Goal: Communication & Community: Share content

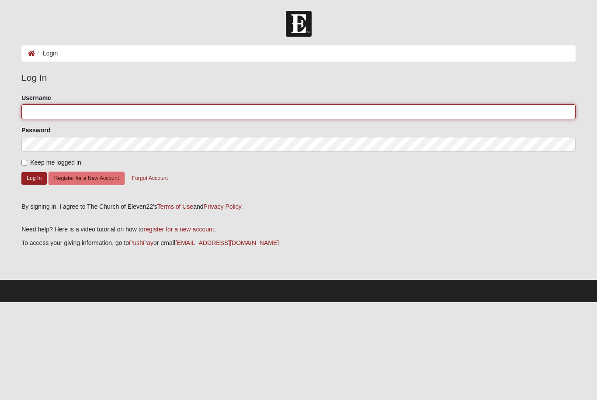
click at [227, 111] on input "Username" at bounding box center [298, 111] width 554 height 15
type input "MAJ"
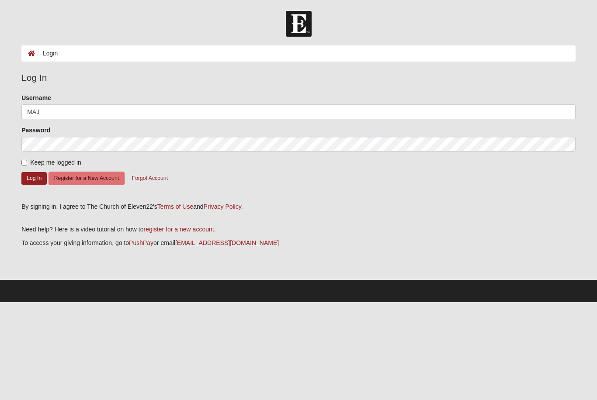
click at [34, 178] on button "Log In" at bounding box center [33, 178] width 25 height 13
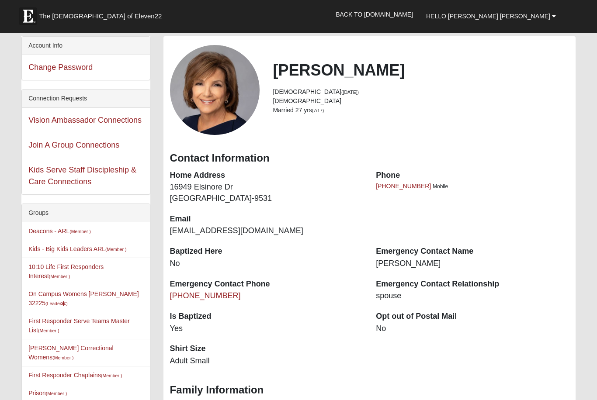
click at [112, 303] on li "On Campus Womens [PERSON_NAME] 32225 (Leader )" at bounding box center [86, 299] width 128 height 28
click at [108, 303] on li "On Campus Womens [PERSON_NAME] 32225 (Leader )" at bounding box center [86, 299] width 128 height 28
click at [36, 295] on link "On Campus Womens [PERSON_NAME] 32225 (Leader )" at bounding box center [83, 299] width 111 height 16
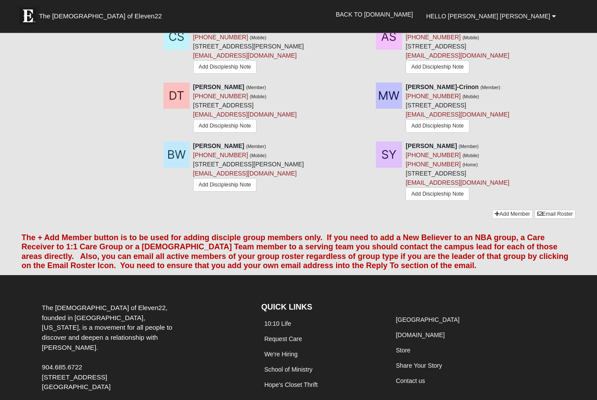
scroll to position [914, 0]
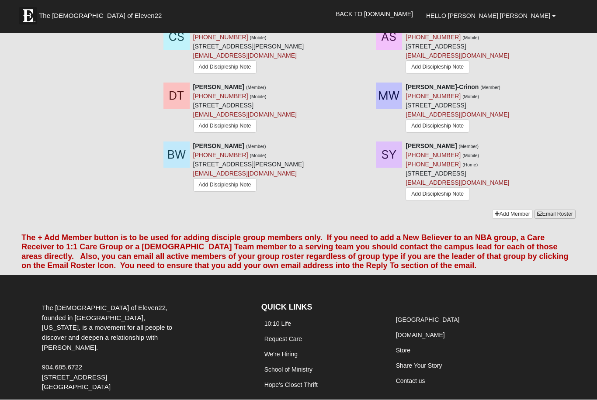
click at [559, 210] on link "Email Roster" at bounding box center [554, 214] width 41 height 9
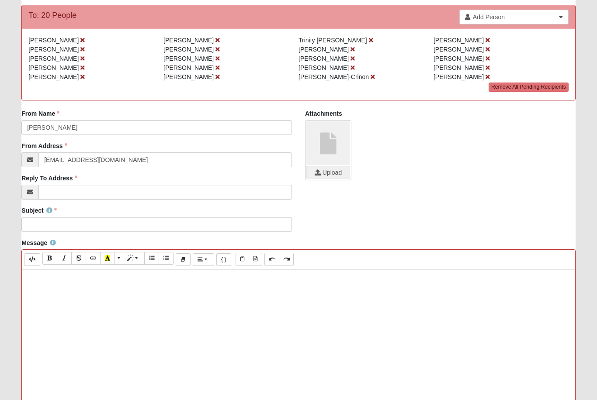
scroll to position [86, 0]
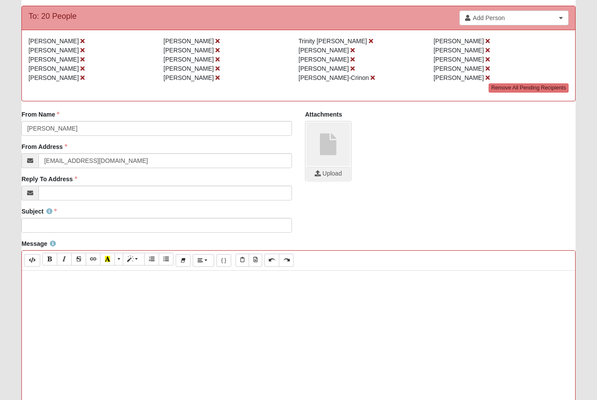
click at [38, 294] on div at bounding box center [298, 402] width 553 height 262
paste div
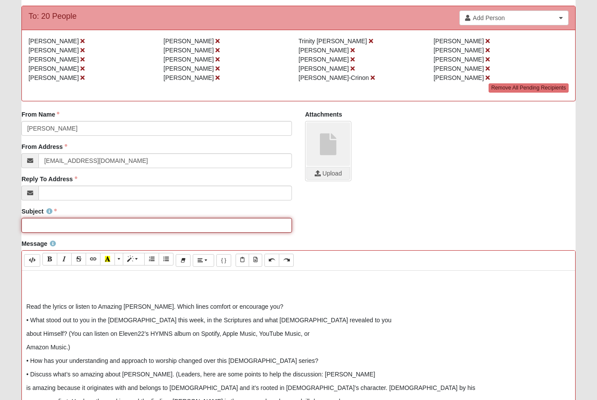
click at [36, 229] on input "Subject" at bounding box center [156, 225] width 270 height 15
type input "Questions for Monday, Oct 13"
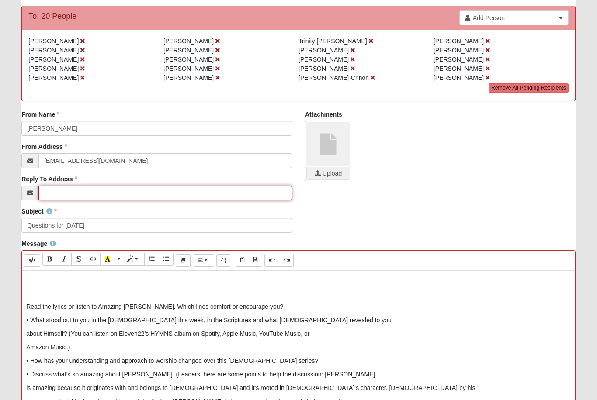
click at [74, 192] on input "Reply To Address" at bounding box center [164, 193] width 253 height 15
type input "[EMAIL_ADDRESS][DOMAIN_NAME]"
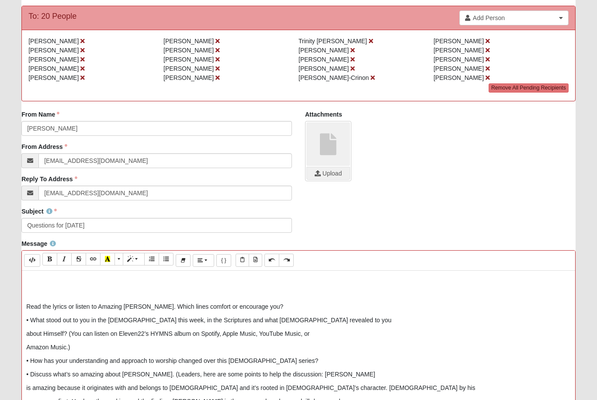
click at [33, 280] on p at bounding box center [298, 279] width 544 height 9
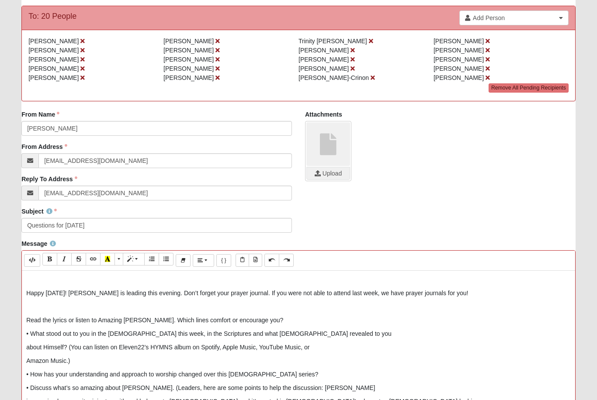
click at [24, 289] on div "Happy Monday! Debbie is leading this evening. Don’t forget your prayer journal.…" at bounding box center [298, 402] width 553 height 262
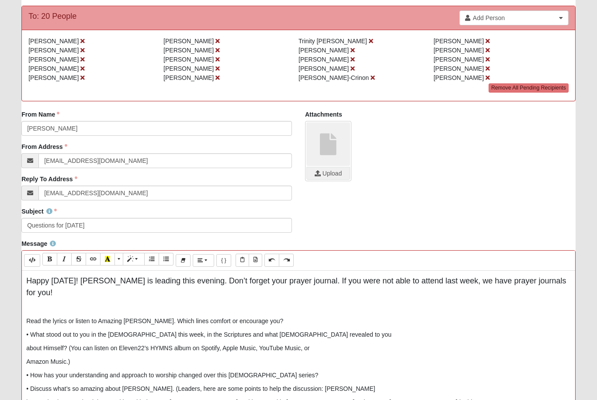
click at [22, 306] on div "Happy Monday! Debbie is leading this evening. Don’t forget your prayer journal.…" at bounding box center [298, 402] width 553 height 262
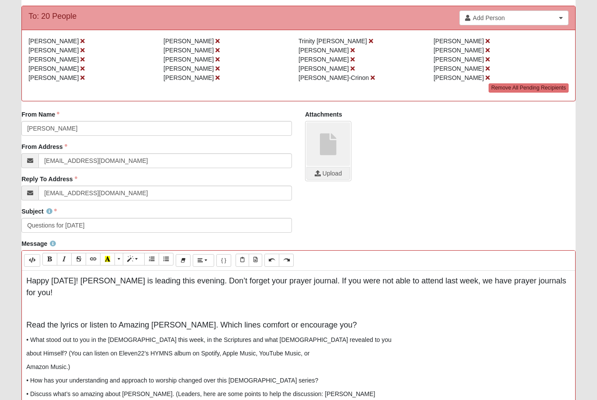
click at [31, 336] on p "• What stood out to you in the sermon this week, in the Scriptures and what God…" at bounding box center [298, 340] width 544 height 9
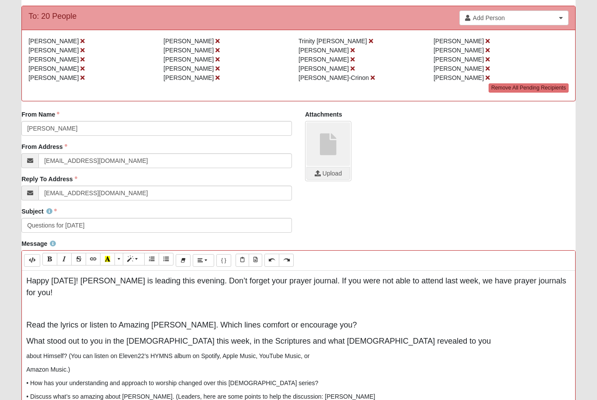
click at [18, 343] on div "Message Background Color Transparent Select #ffff00 Text Color Reset to default…" at bounding box center [298, 393] width 567 height 308
click at [28, 352] on p "about Himself? (You can listen on Eleven22’s HYMNS album on Spotify, Apple Musi…" at bounding box center [298, 356] width 544 height 9
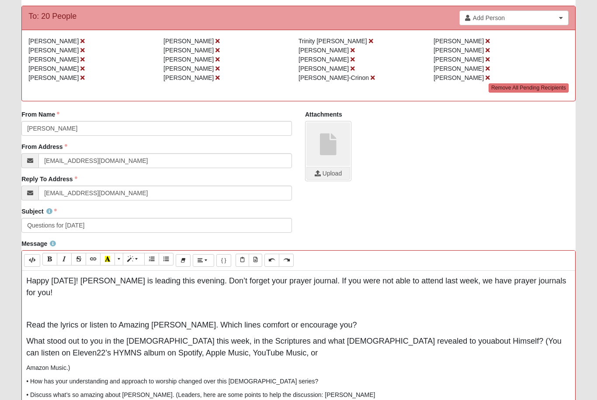
click at [24, 328] on div "Happy Monday! Debbie is leading this evening. Don’t forget your prayer journal.…" at bounding box center [298, 402] width 553 height 262
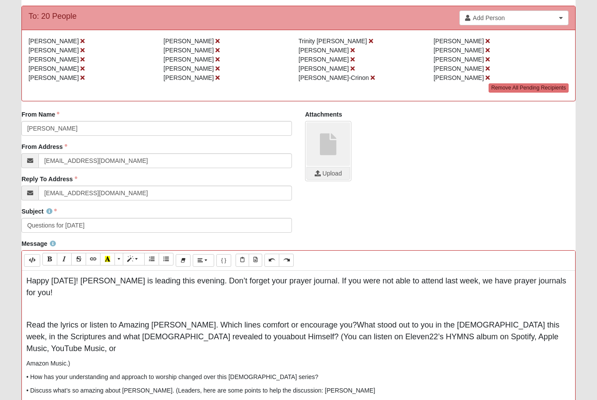
click at [502, 329] on p "Read the lyrics or listen to Amazing Grace. Which lines comfort or encourage yo…" at bounding box center [298, 336] width 544 height 35
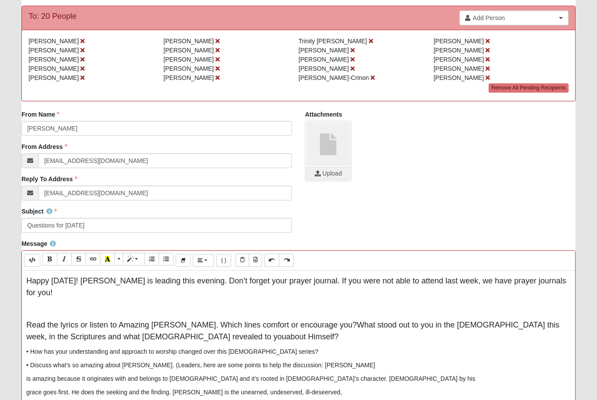
click at [37, 347] on p "• How has your understanding and approach to worship changed over this sermon s…" at bounding box center [298, 351] width 544 height 9
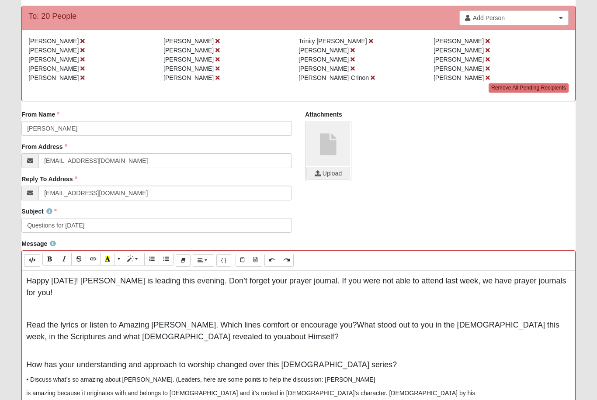
click at [30, 375] on p "• Discuss what’s so amazing about grace. (Leaders, here are some points to help…" at bounding box center [298, 379] width 544 height 9
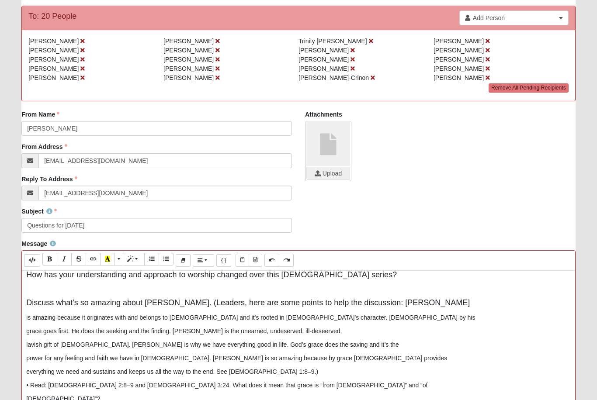
scroll to position [89, 0]
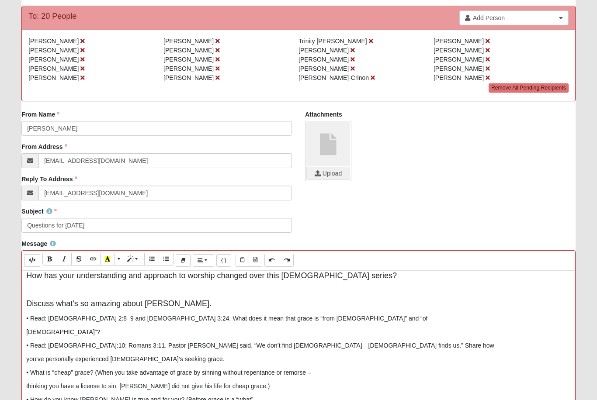
click at [31, 314] on p "• Read: Ephesians 2:8–9 and Romans 3:24. What does it mean that grace is “from …" at bounding box center [298, 318] width 544 height 9
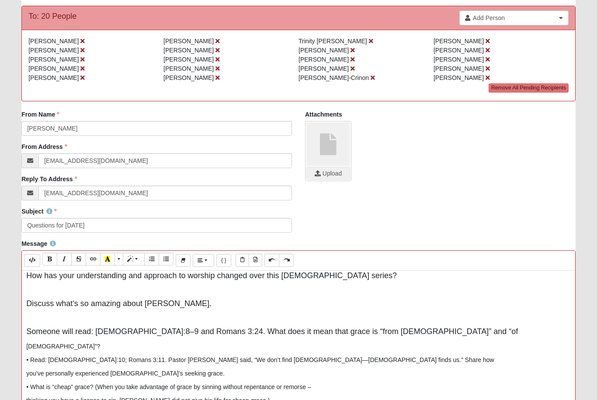
click at [25, 333] on div "Happy Monday! Debbie is leading this evening. Don’t forget your prayer journal.…" at bounding box center [298, 402] width 553 height 262
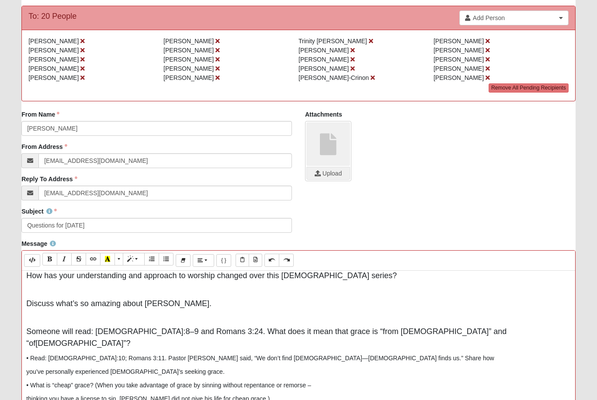
click at [31, 354] on p "• Read: Luke 19:10; Romans 3:11. Pastor Flynt said, “We don’t find God—God find…" at bounding box center [298, 358] width 544 height 9
click at [30, 354] on p "• Someone will read: Luke 19:10; Romans 3:11. Pastor Flynt said, “We don’t find…" at bounding box center [298, 358] width 544 height 9
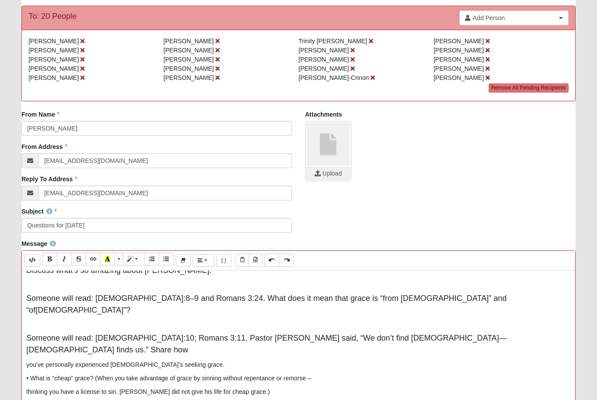
scroll to position [122, 0]
click at [27, 361] on p "you’ve personally experienced God’s seeking grace." at bounding box center [298, 365] width 544 height 9
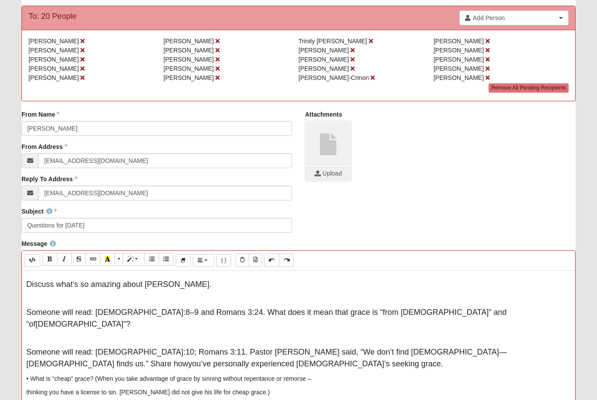
click at [30, 374] on p "• What is “cheap” grace? (When you take advantage of grace by sinning without r…" at bounding box center [298, 378] width 544 height 9
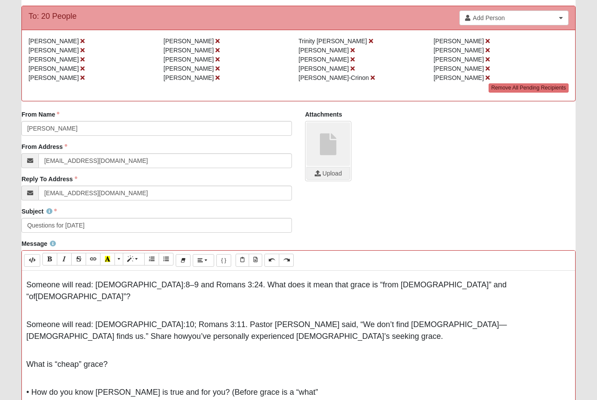
scroll to position [135, 0]
click at [30, 388] on span "• How do you know grace is true and for you? (Before grace is a “what”" at bounding box center [172, 392] width 292 height 9
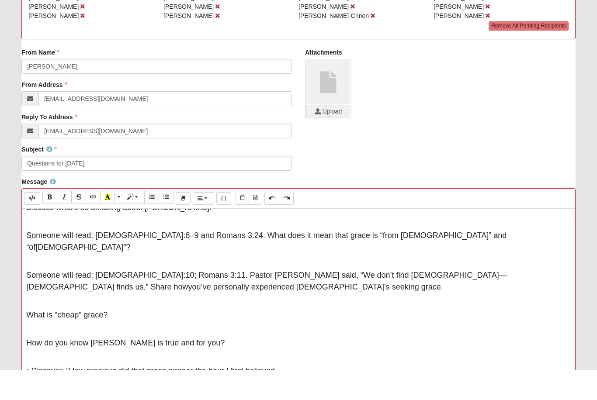
scroll to position [123, 0]
click at [31, 397] on span "• Discover: “How precious did that grace appear the hour I first believed." at bounding box center [151, 401] width 251 height 9
click at [36, 397] on span "• Discover: “How precious did that grace appear the hour I first believed." at bounding box center [151, 401] width 251 height 9
click at [27, 371] on div "Happy Monday! Debbie is leading this evening. Don’t forget your prayer journal.…" at bounding box center [298, 370] width 553 height 262
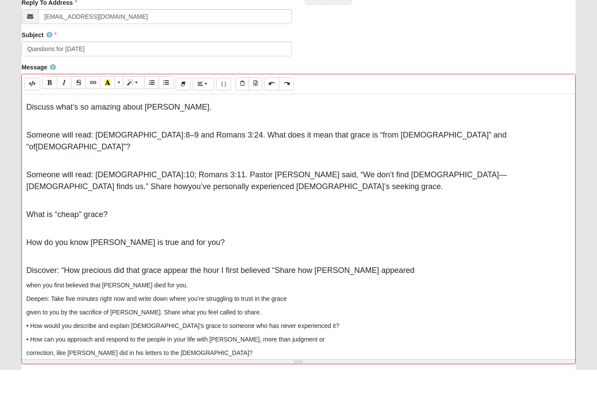
scroll to position [233, 0]
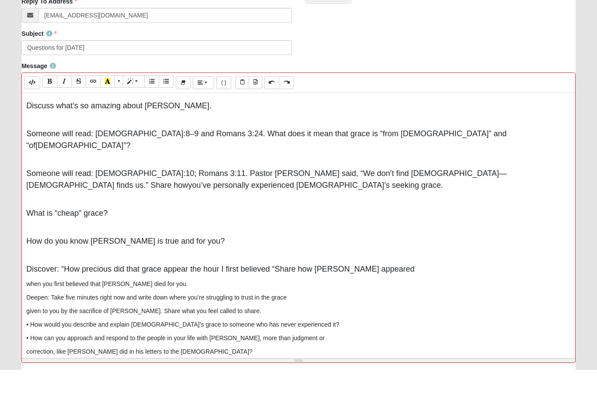
click at [25, 263] on div "Happy Monday! Debbie is leading this evening. Don’t forget your prayer journal.…" at bounding box center [298, 254] width 553 height 262
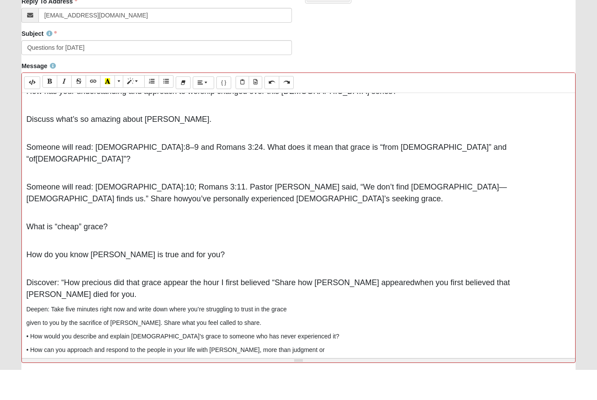
click at [27, 335] on p "Deepen: Take five minutes right now and write down where you’re struggling to t…" at bounding box center [298, 339] width 544 height 9
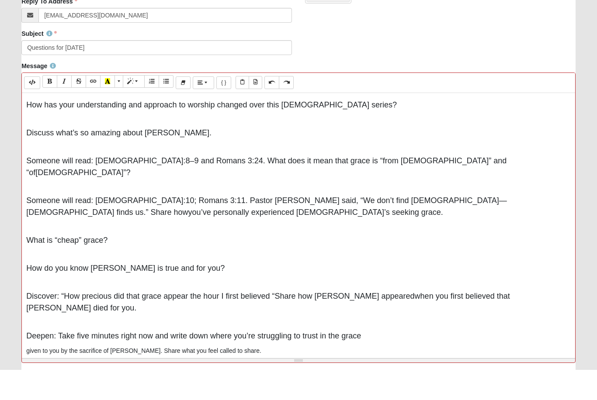
click at [28, 377] on p "given to you by the sacrifice of Jesus Christ. Share what you feel called to sh…" at bounding box center [298, 381] width 544 height 9
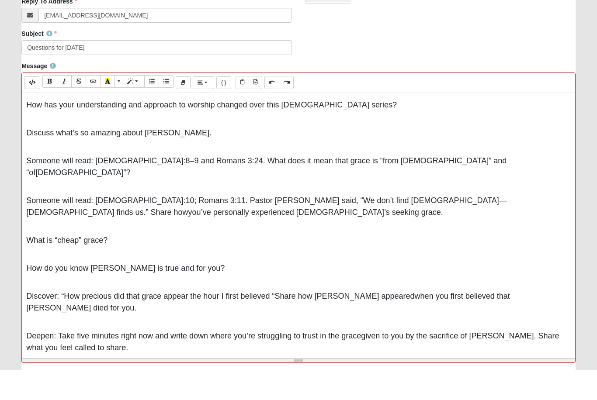
click at [71, 362] on span "Deepen: Take five minutes right now and write down where you’re struggling to t…" at bounding box center [193, 366] width 335 height 9
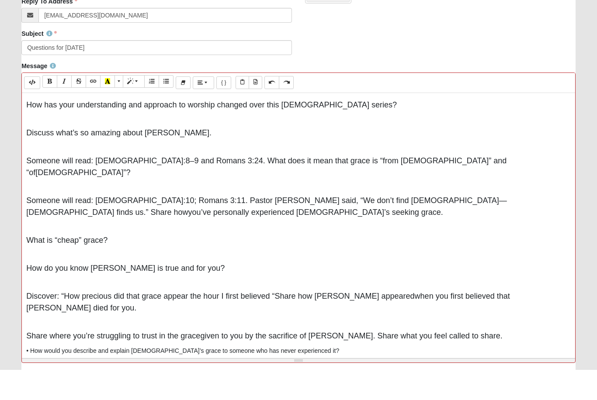
click at [31, 377] on p "• How would you describe and explain God’s grace to someone who has never exper…" at bounding box center [298, 381] width 544 height 9
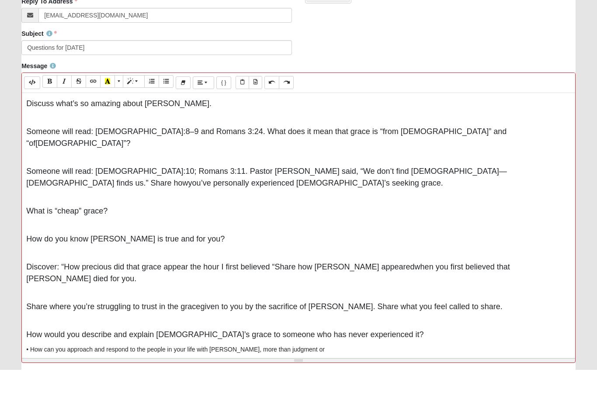
scroll to position [111, 0]
click at [32, 376] on p "• How can you approach and respond to the people in your life with grace, more …" at bounding box center [298, 380] width 544 height 9
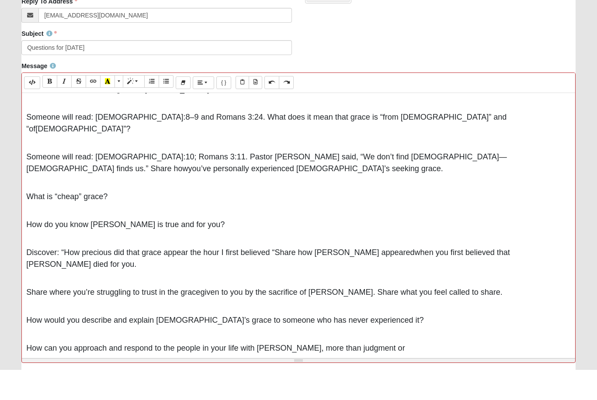
scroll to position [125, 0]
click at [26, 389] on p "correction, like Paul did in his letters to the churches?" at bounding box center [298, 393] width 544 height 9
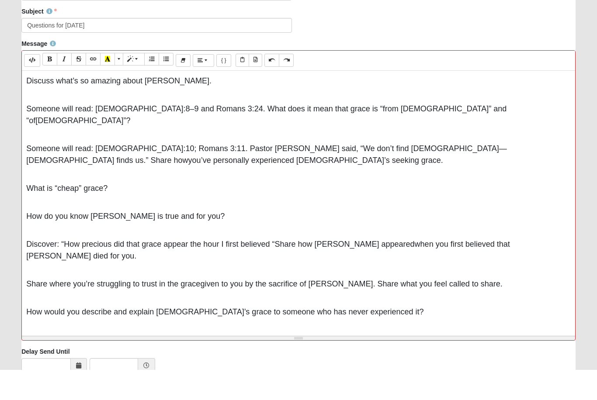
scroll to position [262, 0]
click at [56, 386] on p "Action Step: During your God time this week listen to Amazing Grace and focus y…" at bounding box center [298, 390] width 544 height 9
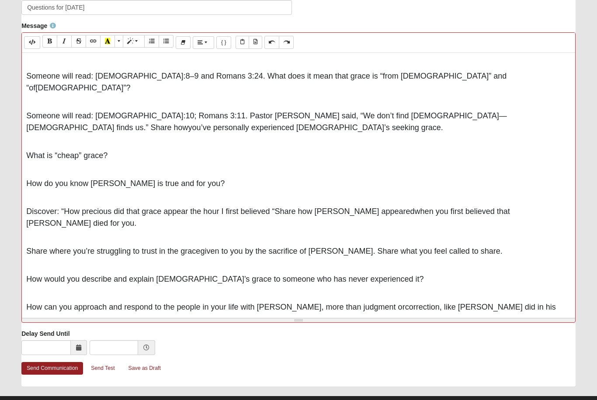
scroll to position [126, 0]
click at [354, 330] on p "During your God time this week listen to Amazing Grace and focus your prayers o…" at bounding box center [298, 342] width 544 height 24
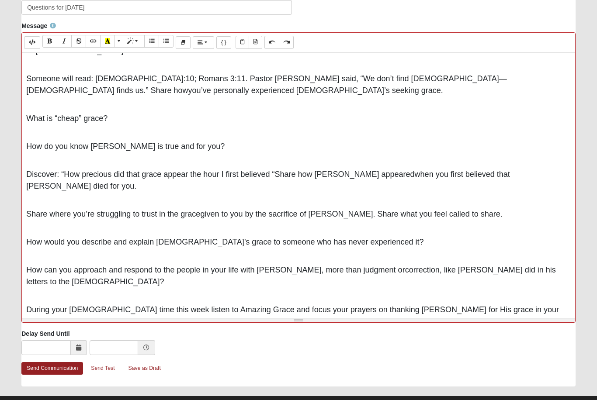
scroll to position [165, 0]
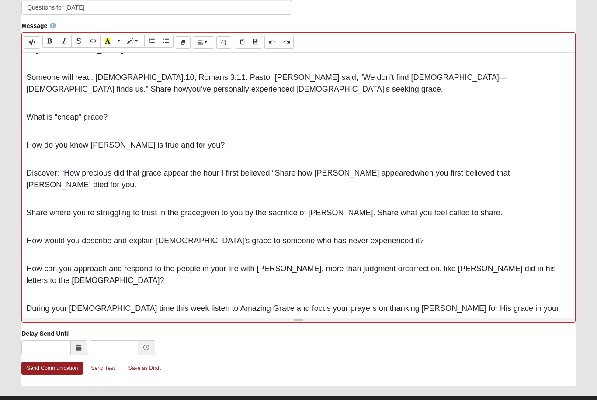
click at [55, 347] on p "Love," at bounding box center [298, 353] width 544 height 12
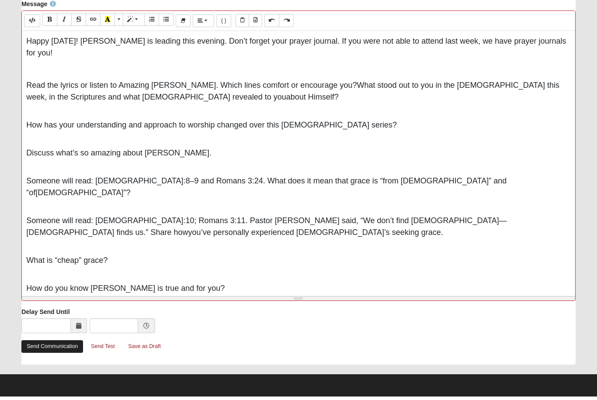
scroll to position [323, 0]
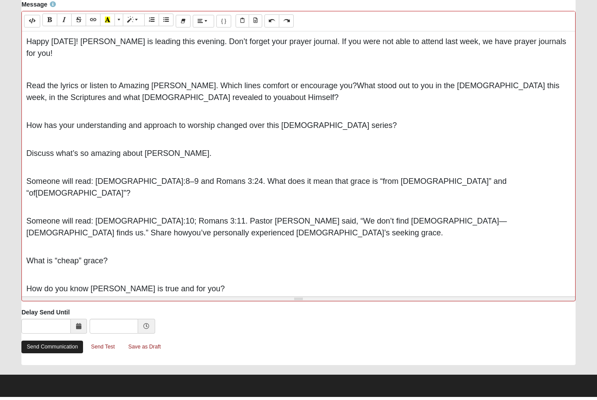
click at [60, 349] on link "Send Communication" at bounding box center [52, 350] width 62 height 13
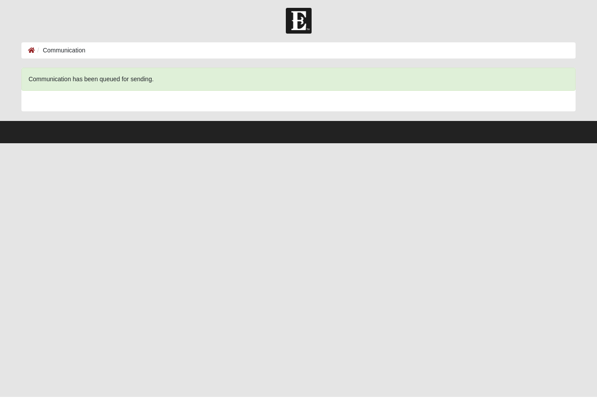
scroll to position [0, 0]
